Goal: Task Accomplishment & Management: Manage account settings

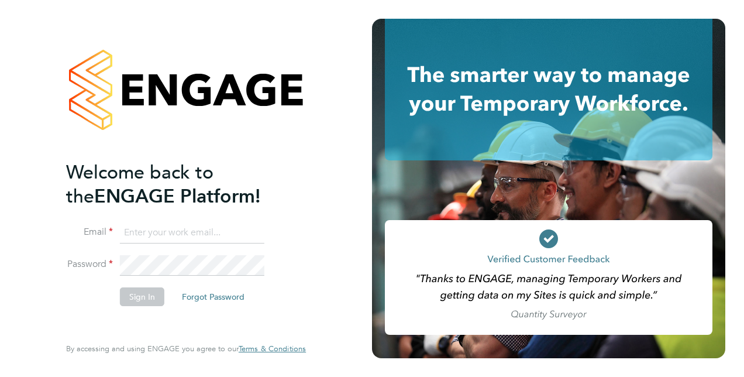
type input "[PERSON_NAME][EMAIL_ADDRESS][PERSON_NAME][DOMAIN_NAME]"
click at [227, 253] on li "Email [PERSON_NAME][EMAIL_ADDRESS][PERSON_NAME][DOMAIN_NAME]" at bounding box center [180, 238] width 228 height 33
click at [137, 293] on button "Sign In" at bounding box center [142, 296] width 44 height 19
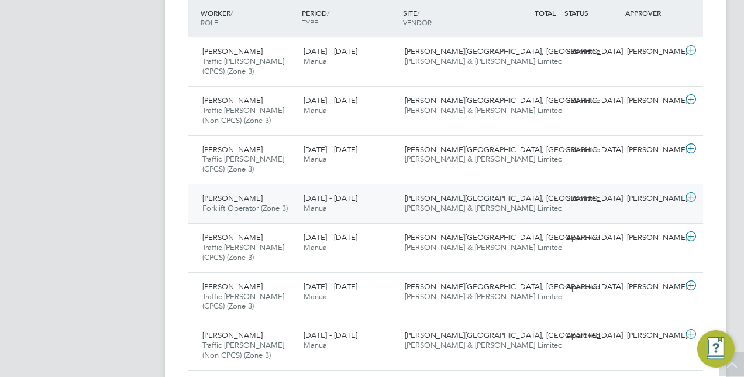
click at [447, 204] on span "[PERSON_NAME] & [PERSON_NAME] Limited" at bounding box center [484, 208] width 158 height 10
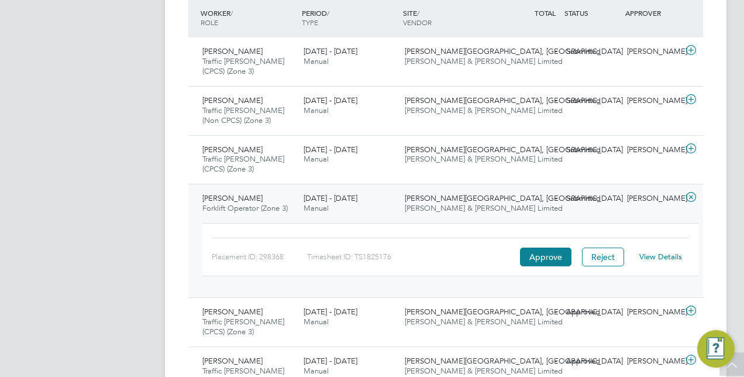
click at [678, 253] on link "View Details" at bounding box center [661, 257] width 43 height 10
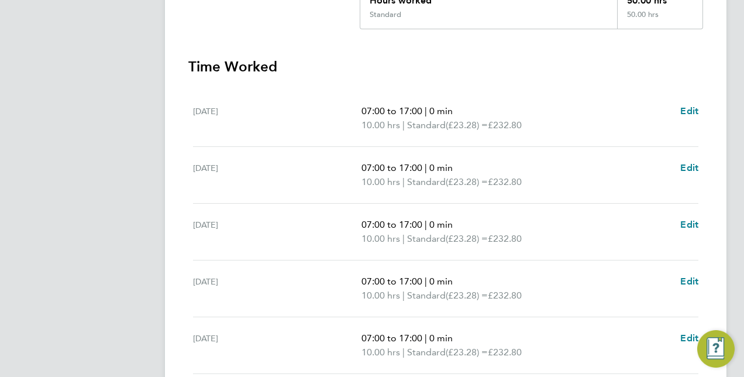
scroll to position [476, 0]
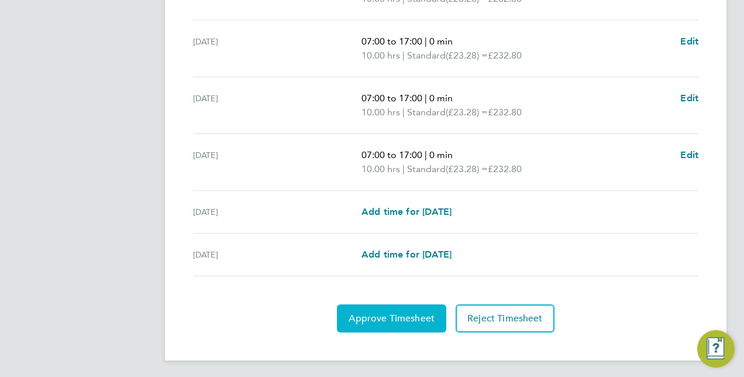
click at [398, 313] on span "Approve Timesheet" at bounding box center [392, 319] width 86 height 12
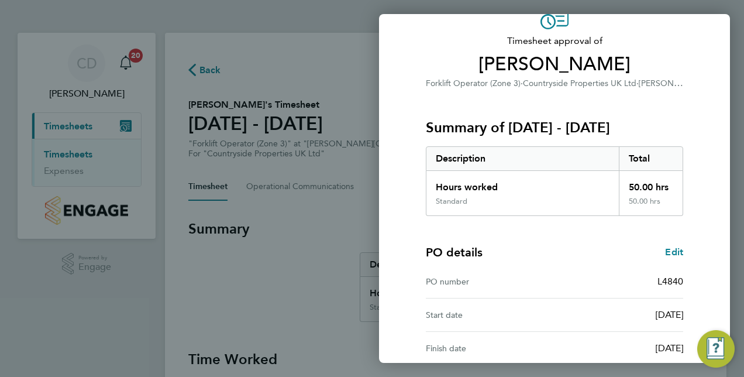
scroll to position [183, 0]
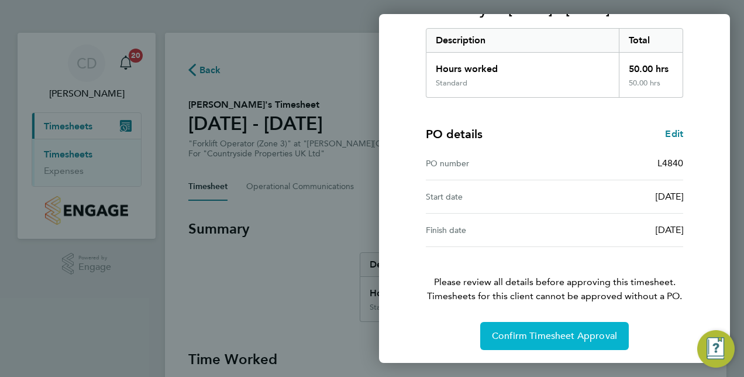
click at [545, 332] on span "Confirm Timesheet Approval" at bounding box center [554, 336] width 125 height 12
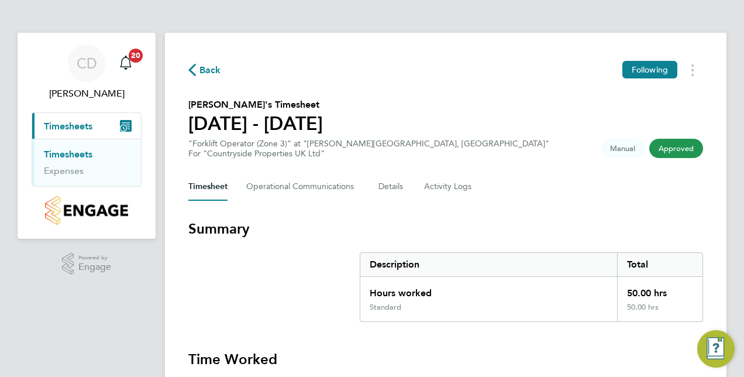
click at [205, 66] on span "Back" at bounding box center [211, 70] width 22 height 14
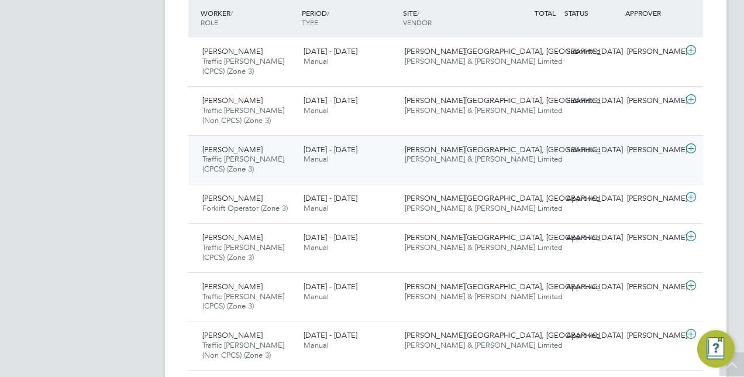
click at [464, 147] on span "[PERSON_NAME][GEOGRAPHIC_DATA], [GEOGRAPHIC_DATA]" at bounding box center [514, 150] width 218 height 10
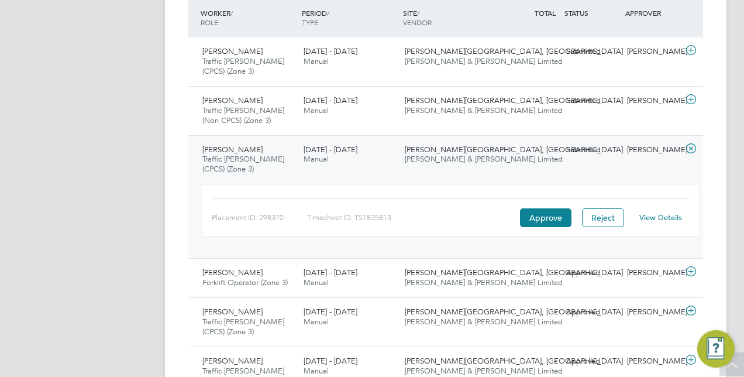
click at [657, 219] on link "View Details" at bounding box center [661, 217] width 43 height 10
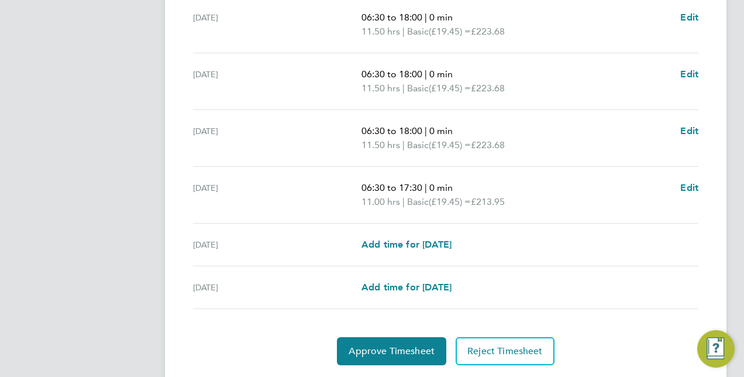
scroll to position [462, 0]
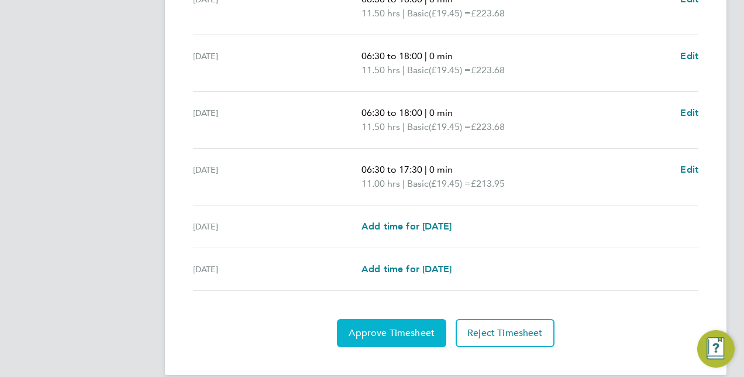
click at [400, 327] on span "Approve Timesheet" at bounding box center [392, 333] width 86 height 12
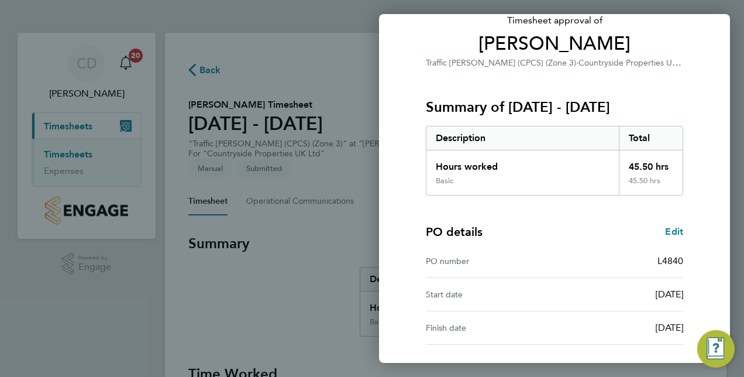
scroll to position [183, 0]
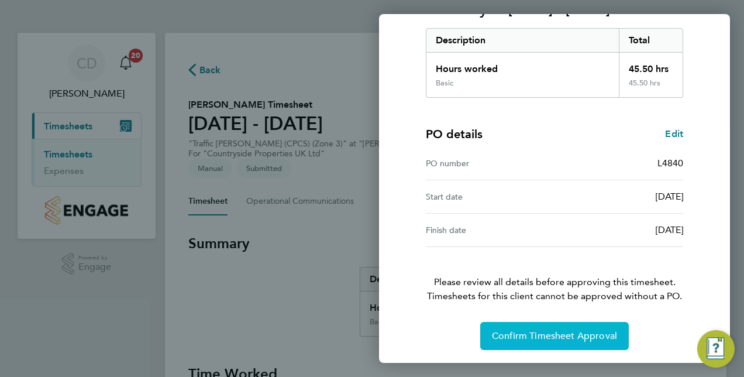
click at [558, 332] on span "Confirm Timesheet Approval" at bounding box center [554, 336] width 125 height 12
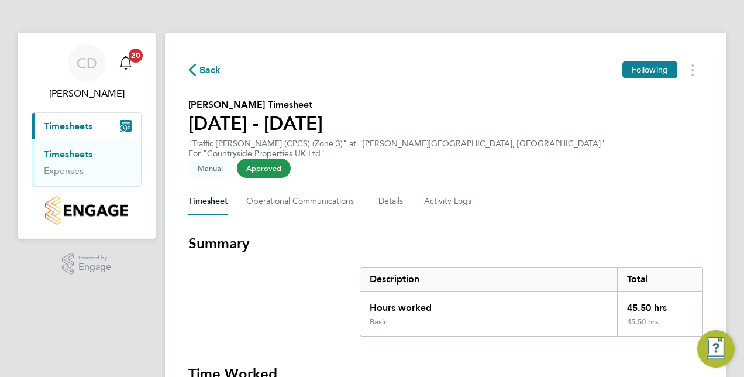
click at [201, 71] on span "Back" at bounding box center [211, 70] width 22 height 14
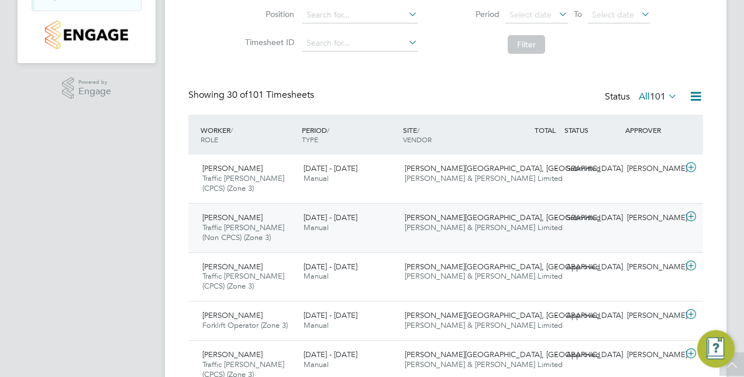
click at [446, 215] on span "[PERSON_NAME][GEOGRAPHIC_DATA], [GEOGRAPHIC_DATA]" at bounding box center [514, 217] width 218 height 10
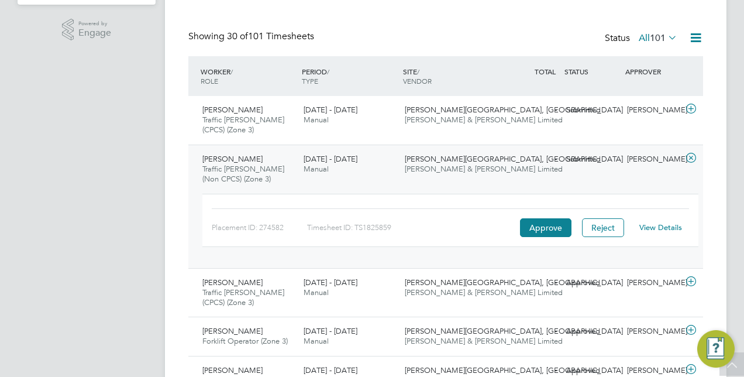
click at [650, 226] on link "View Details" at bounding box center [661, 227] width 43 height 10
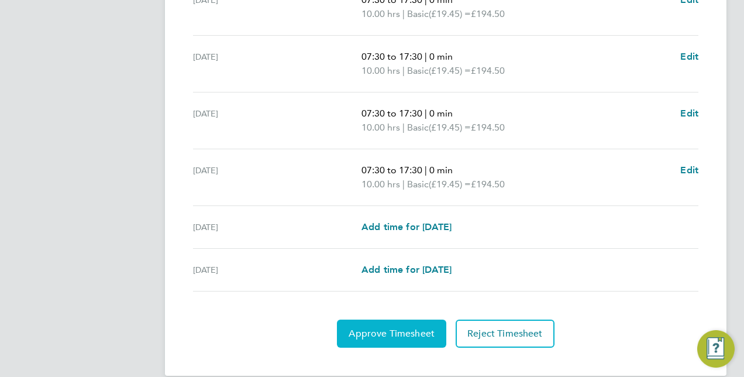
scroll to position [476, 0]
click at [375, 327] on span "Approve Timesheet" at bounding box center [392, 333] width 86 height 12
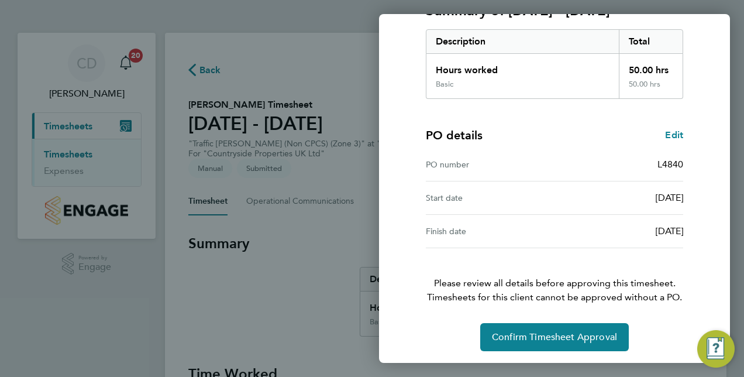
scroll to position [183, 0]
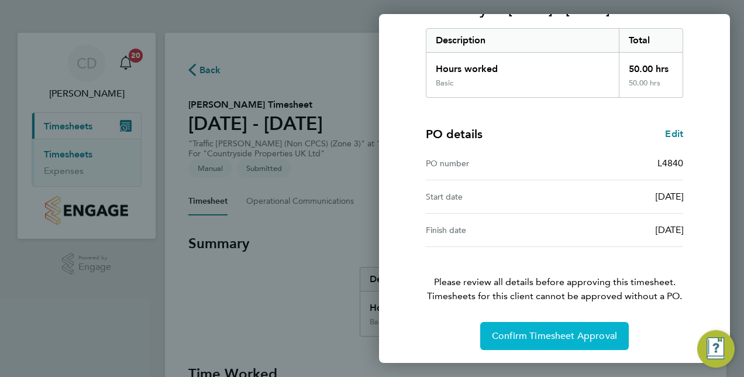
click at [562, 331] on span "Confirm Timesheet Approval" at bounding box center [554, 336] width 125 height 12
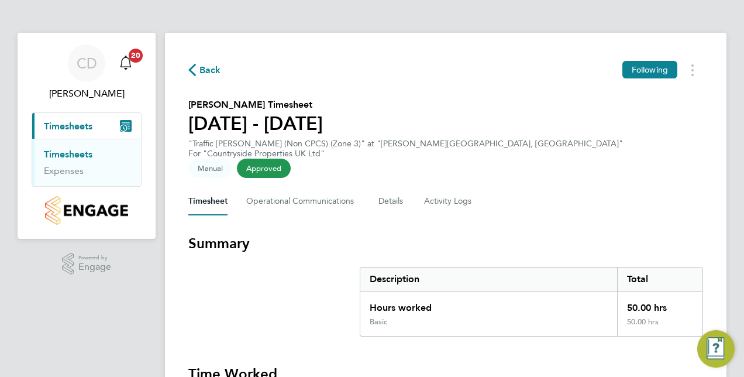
click at [209, 76] on span "Back" at bounding box center [211, 70] width 22 height 14
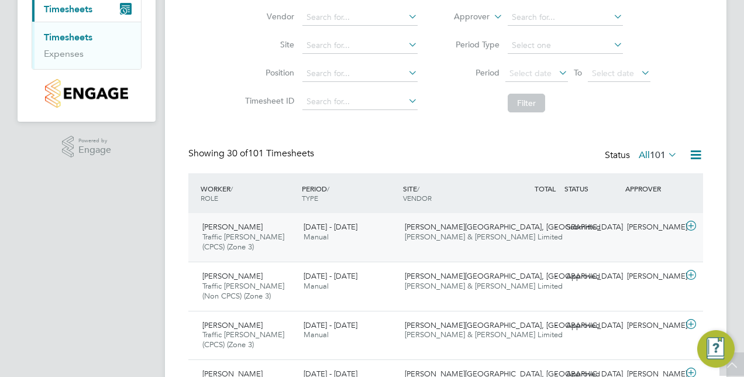
click at [237, 225] on span "[PERSON_NAME]" at bounding box center [232, 227] width 60 height 10
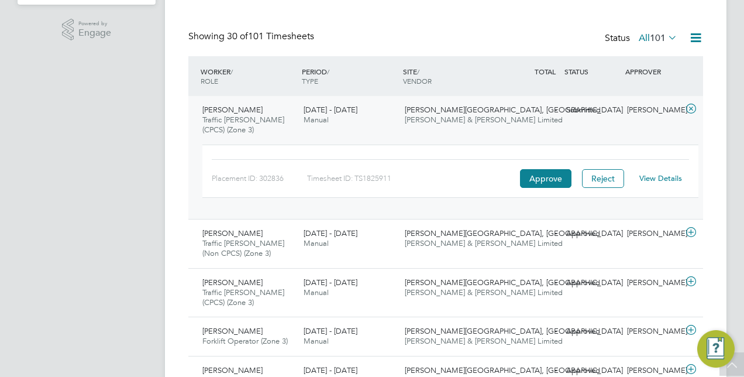
click at [657, 178] on link "View Details" at bounding box center [661, 178] width 43 height 10
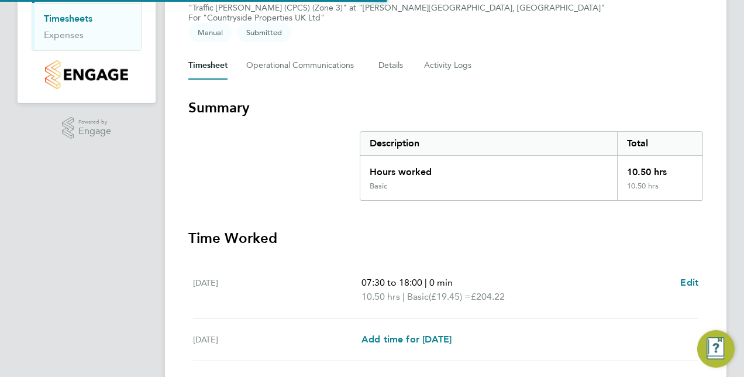
scroll to position [207, 0]
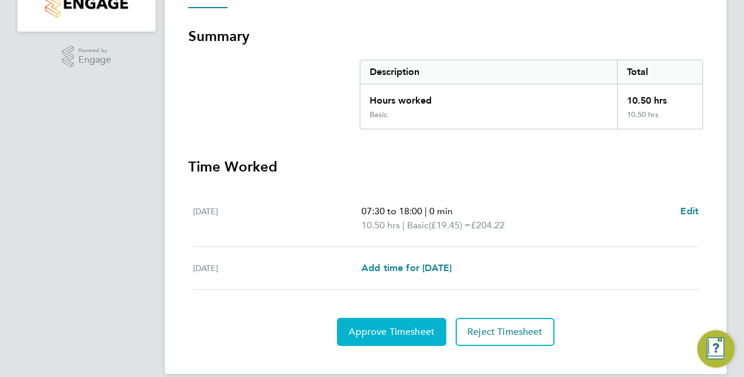
click at [386, 326] on span "Approve Timesheet" at bounding box center [392, 332] width 86 height 12
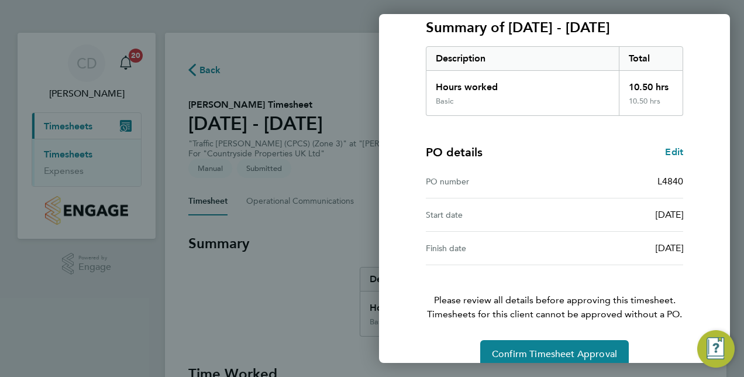
scroll to position [183, 0]
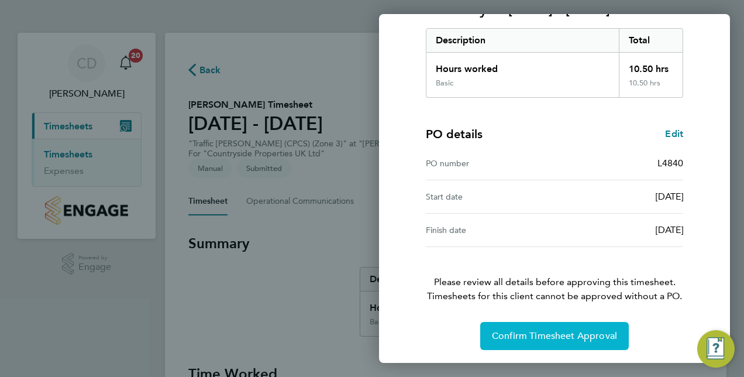
click at [544, 337] on span "Confirm Timesheet Approval" at bounding box center [554, 336] width 125 height 12
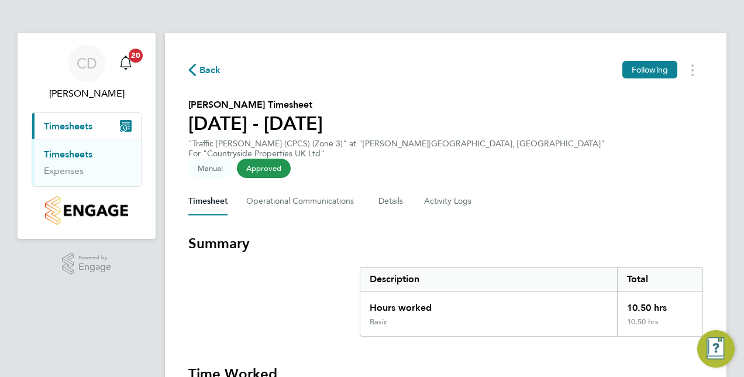
click at [193, 67] on icon "button" at bounding box center [192, 70] width 8 height 12
